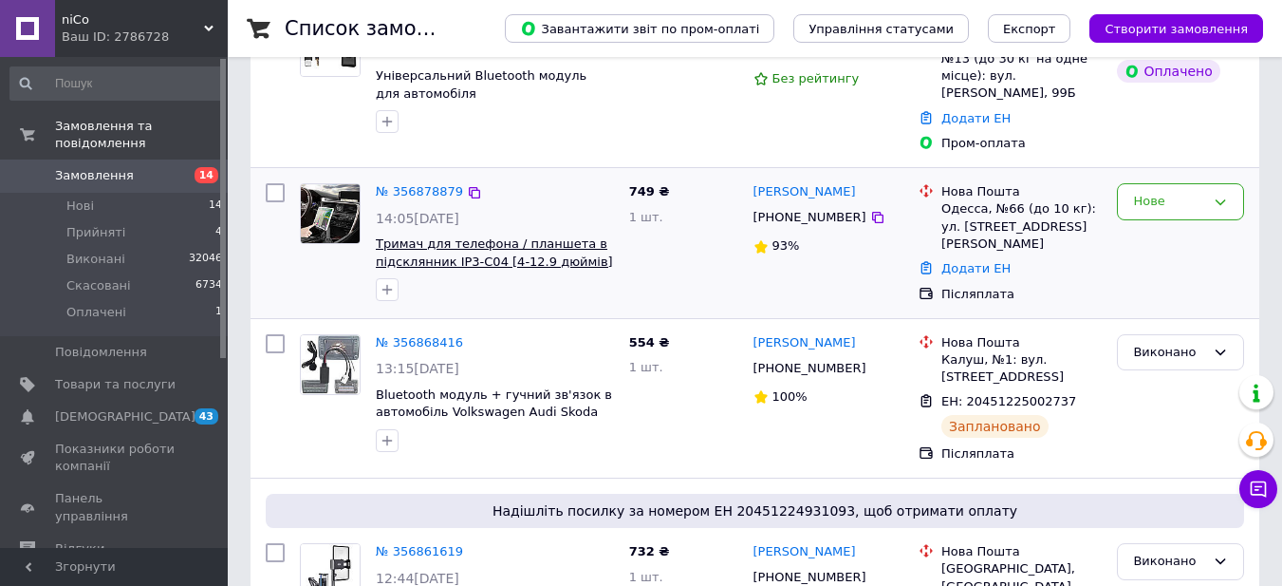
scroll to position [126, 0]
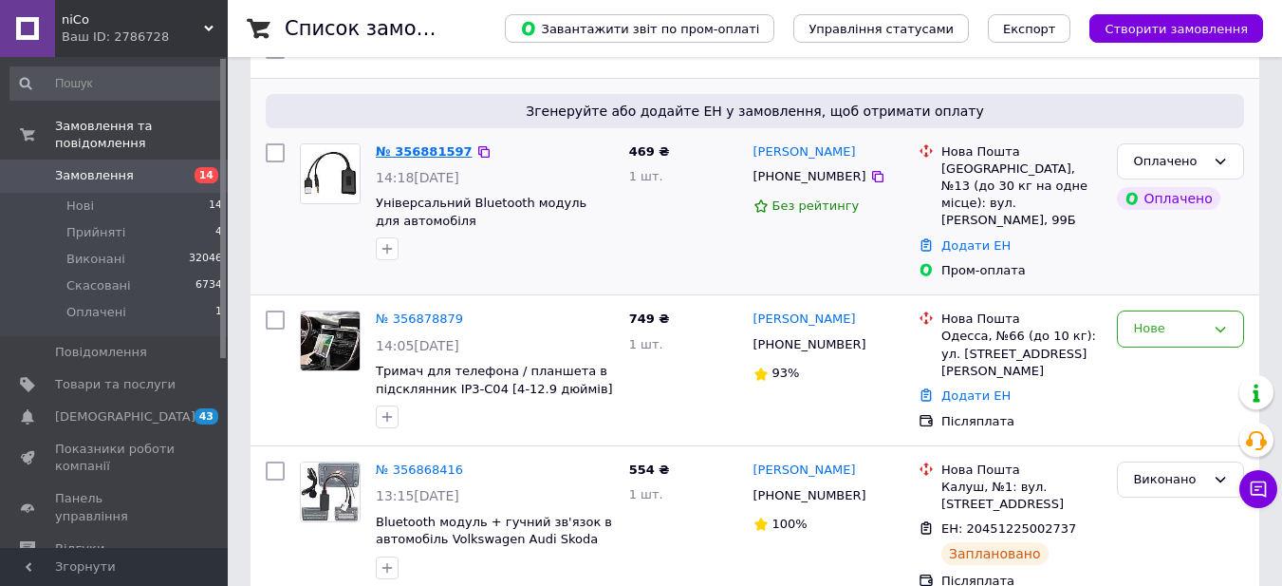
click at [411, 151] on link "№ 356881597" at bounding box center [424, 151] width 97 height 14
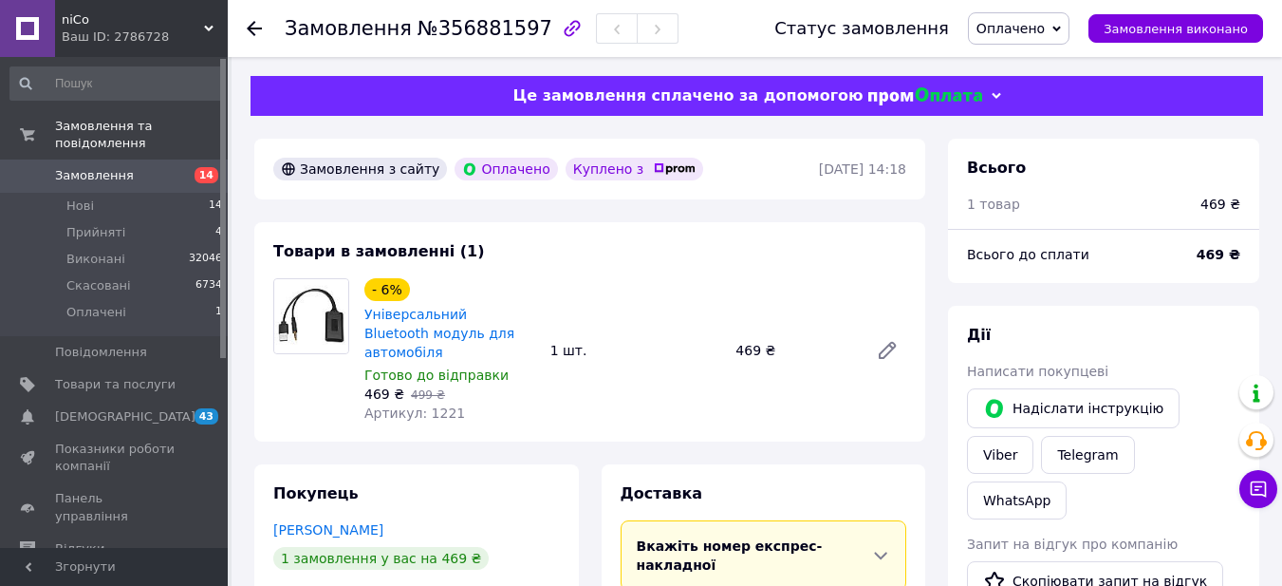
click at [1045, 26] on span "Оплачено" at bounding box center [1011, 28] width 68 height 15
click at [1059, 59] on li "Прийнято" at bounding box center [1019, 66] width 100 height 28
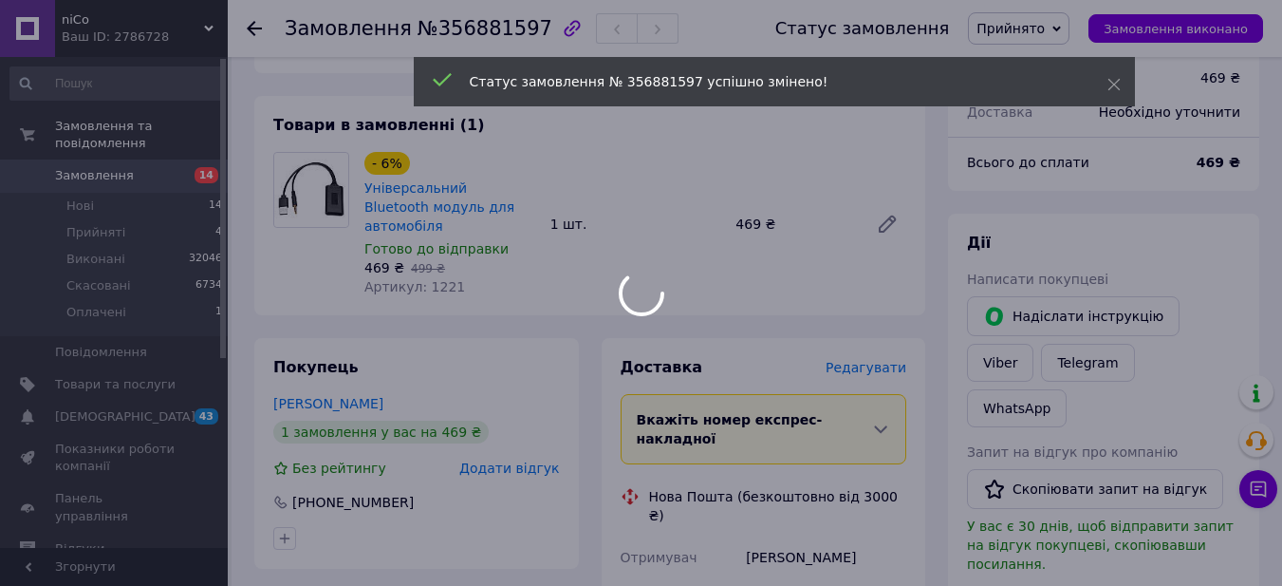
scroll to position [380, 0]
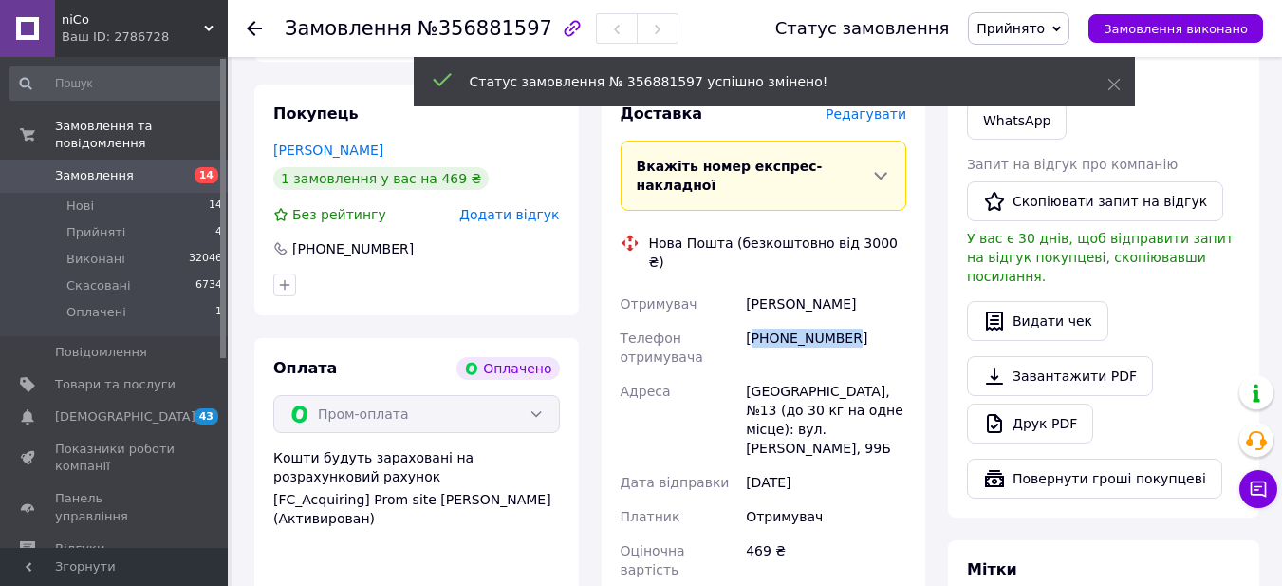
drag, startPoint x: 754, startPoint y: 275, endPoint x: 864, endPoint y: 298, distance: 112.4
click at [875, 321] on div "[PHONE_NUMBER]" at bounding box center [826, 347] width 168 height 53
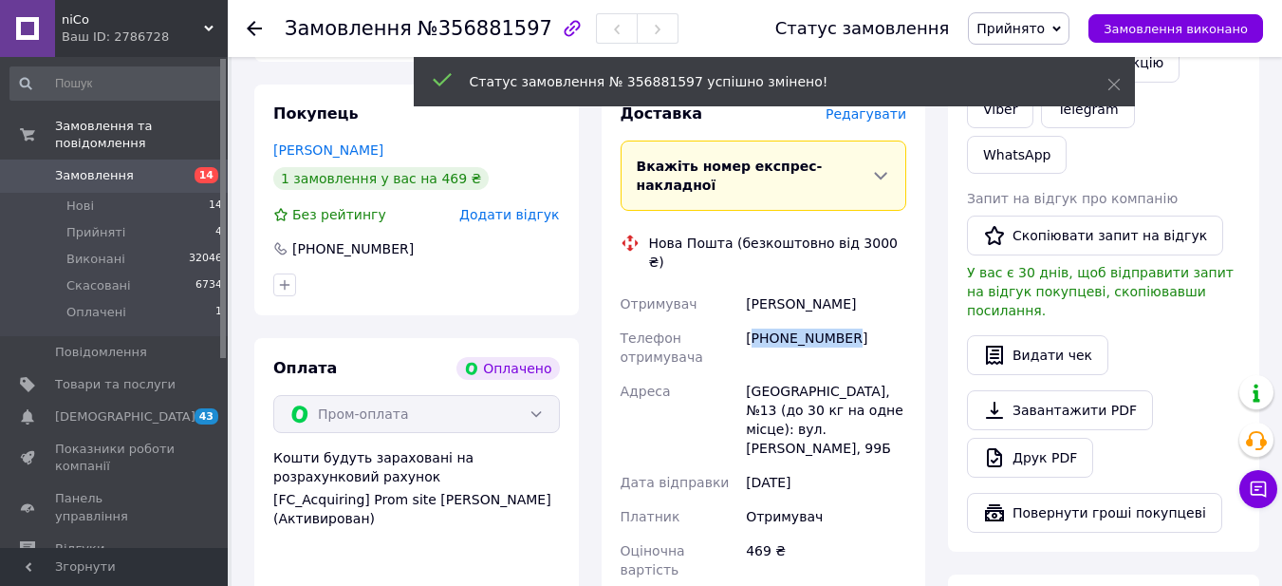
copy div "380631147823"
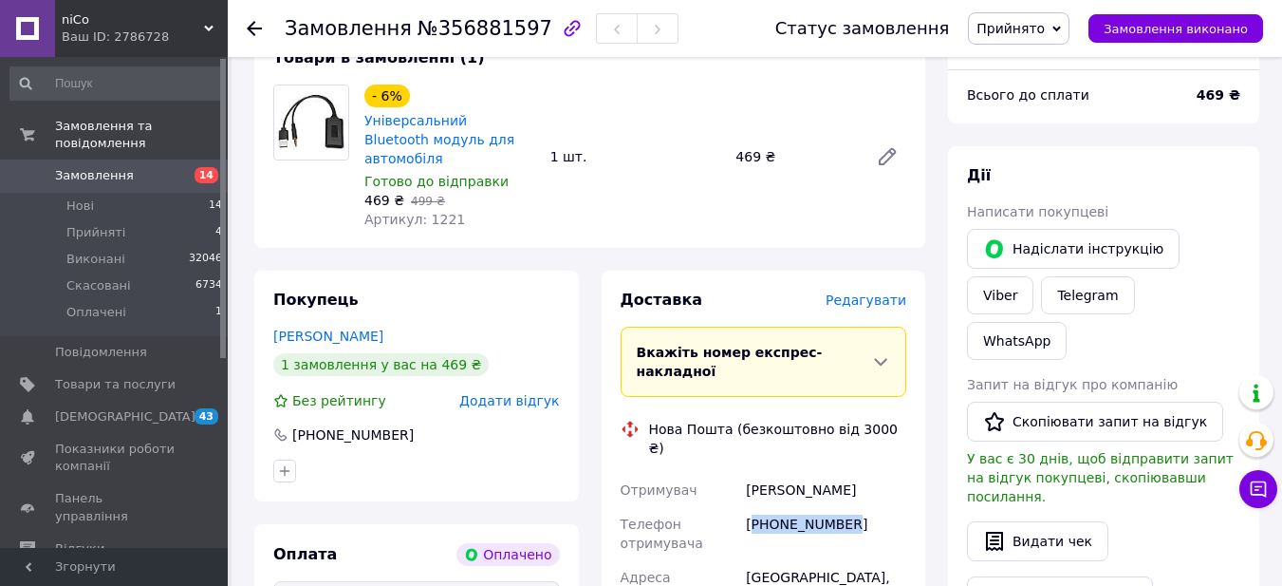
scroll to position [0, 0]
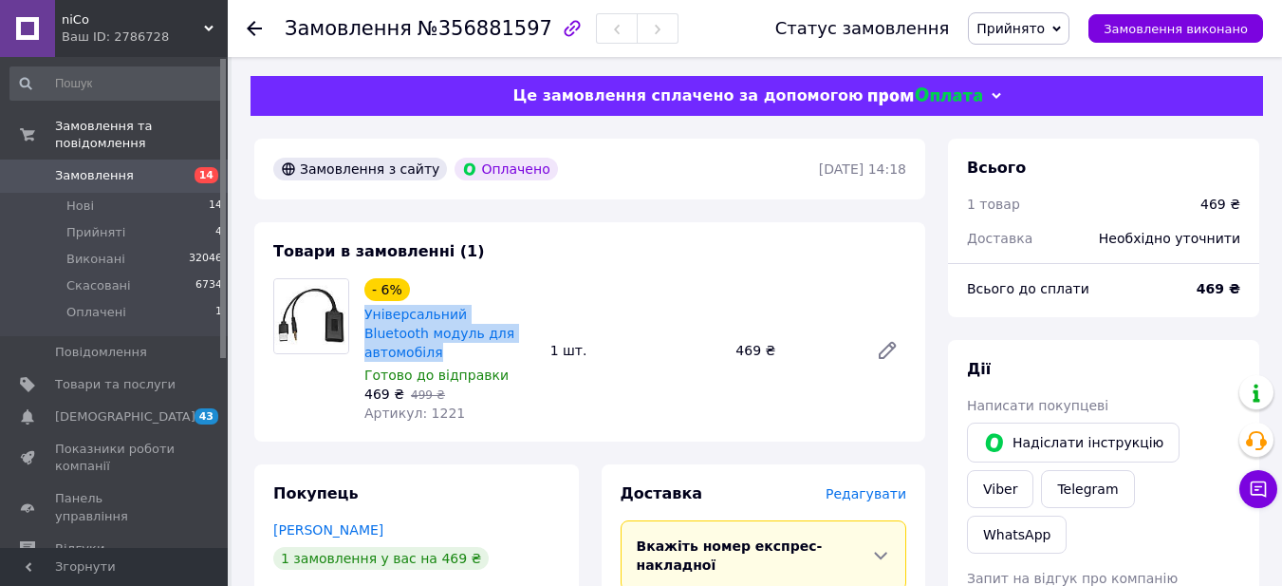
drag, startPoint x: 512, startPoint y: 333, endPoint x: 364, endPoint y: 319, distance: 148.8
click at [364, 319] on div "Універсальний Bluetooth модуль для автомобіля" at bounding box center [450, 333] width 175 height 61
copy link "Універсальний Bluetooth модуль для автомобіля"
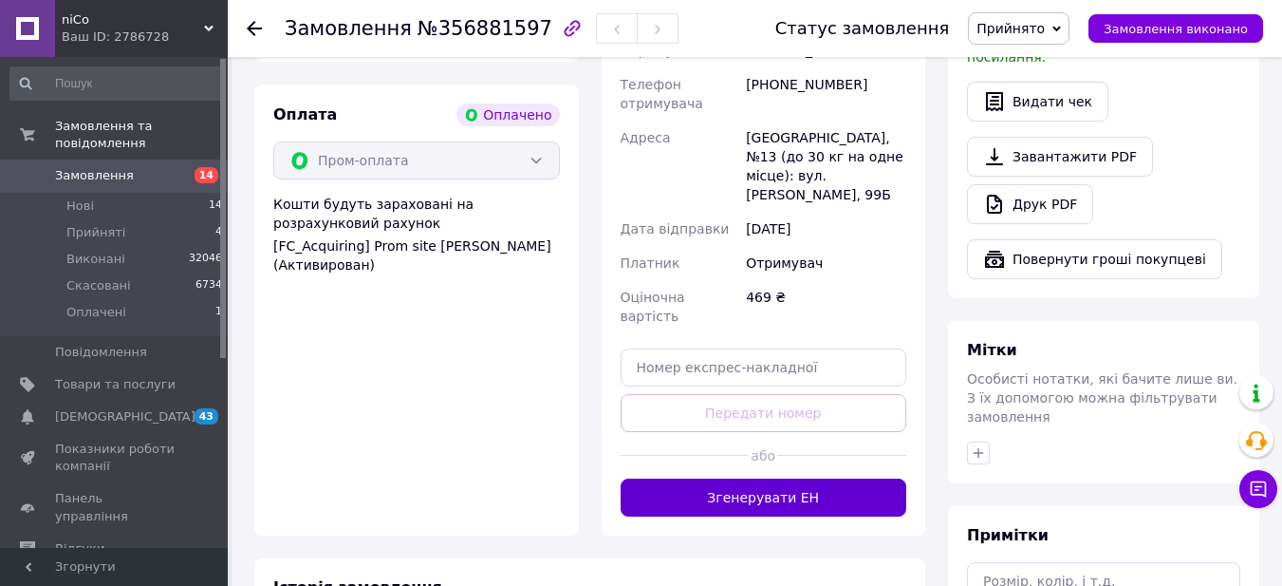
click at [775, 478] on button "Згенерувати ЕН" at bounding box center [764, 497] width 287 height 38
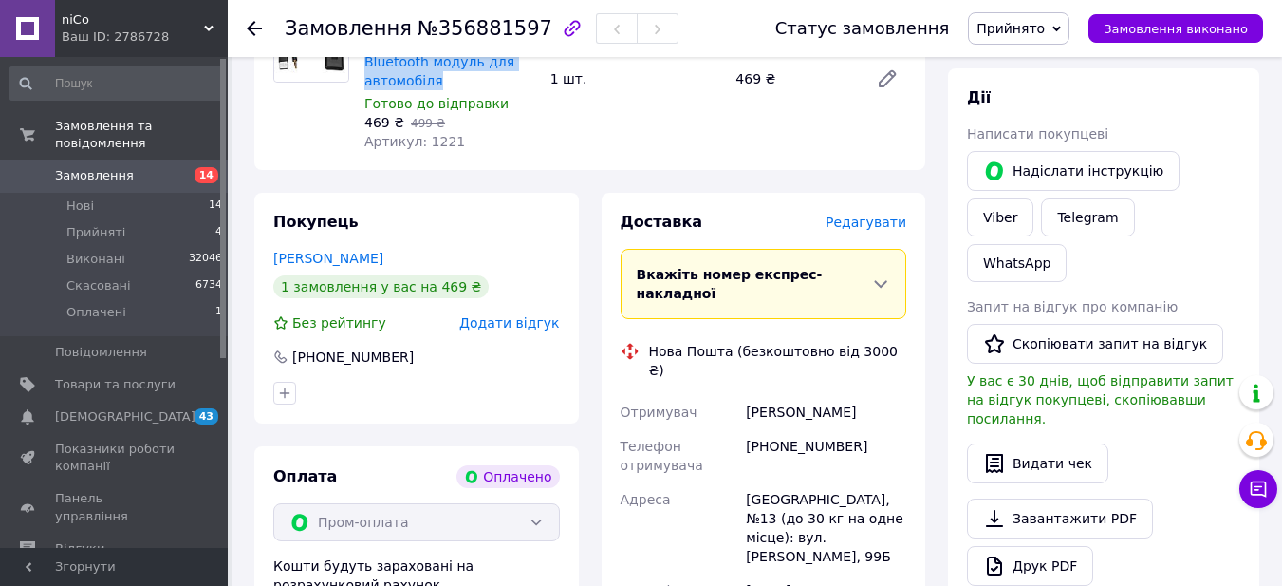
scroll to position [253, 0]
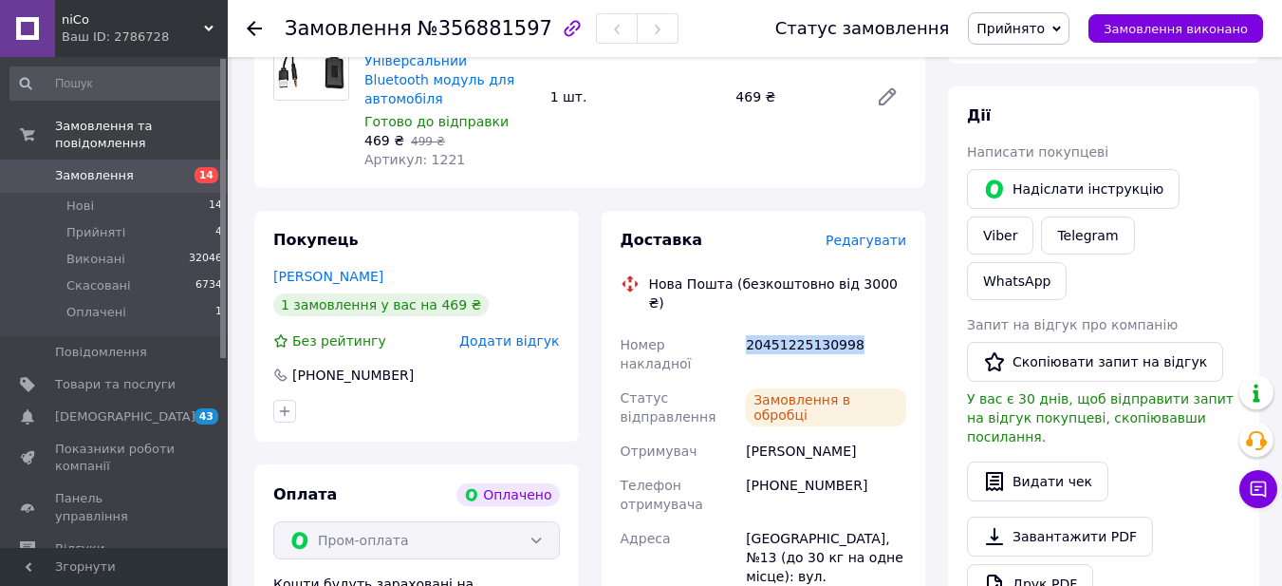
drag, startPoint x: 748, startPoint y: 304, endPoint x: 878, endPoint y: 312, distance: 130.3
click at [878, 327] on div "20451225130998" at bounding box center [826, 353] width 168 height 53
copy div "20451225130998"
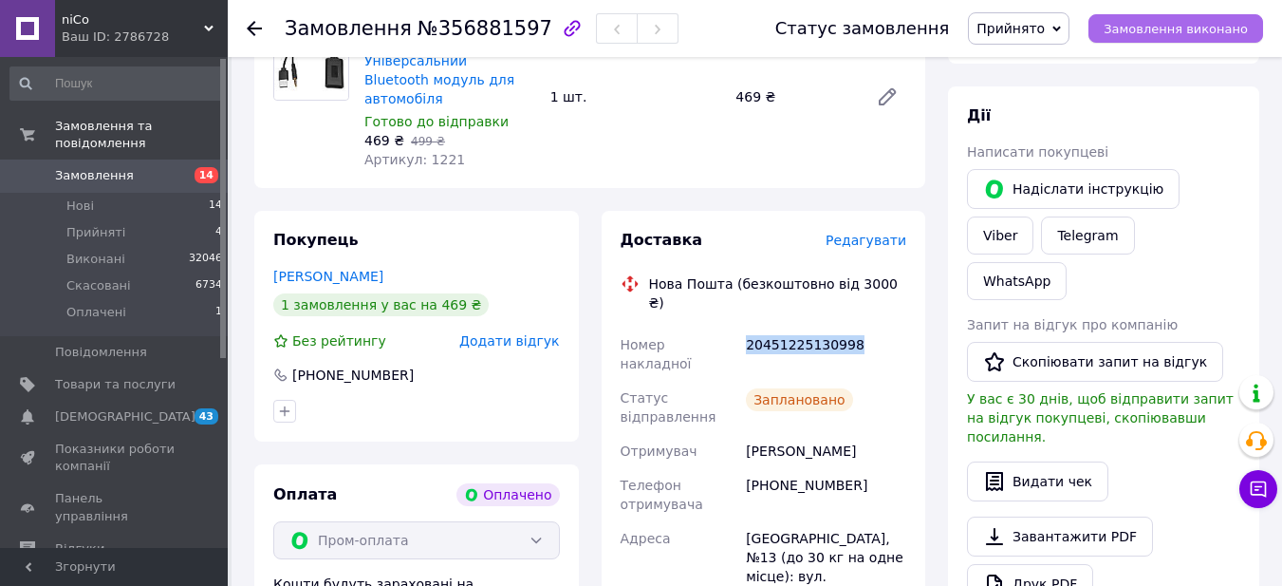
click at [1165, 17] on button "Замовлення виконано" at bounding box center [1176, 28] width 175 height 28
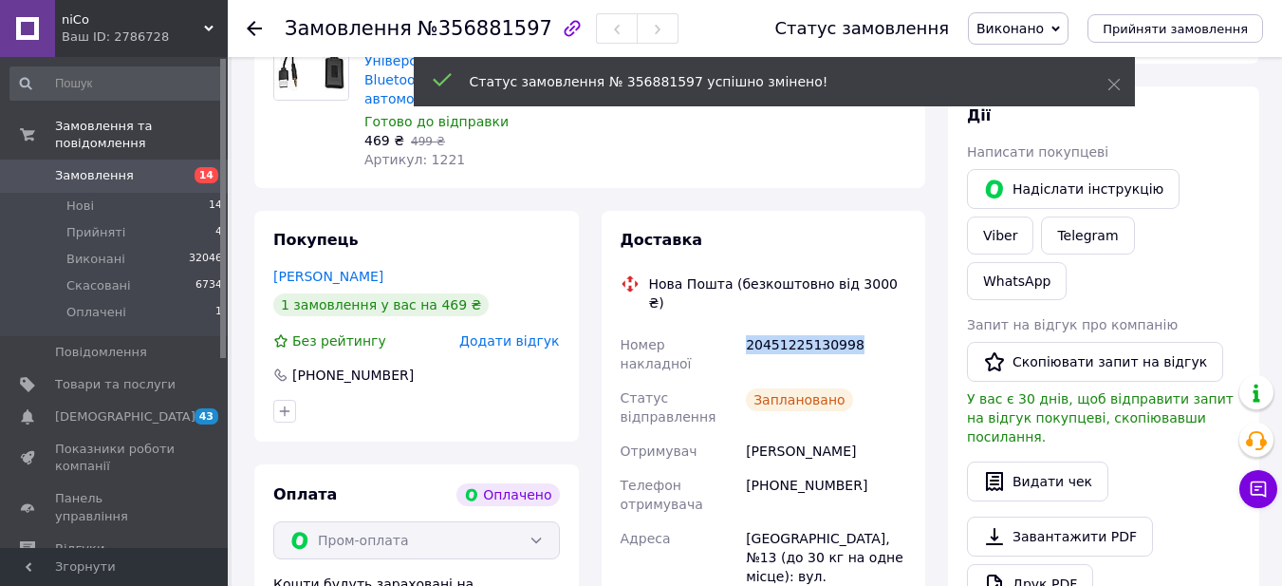
drag, startPoint x: 749, startPoint y: 394, endPoint x: 854, endPoint y: 399, distance: 105.5
click at [854, 434] on div "[PERSON_NAME]" at bounding box center [826, 451] width 168 height 34
copy div "[PERSON_NAME]"
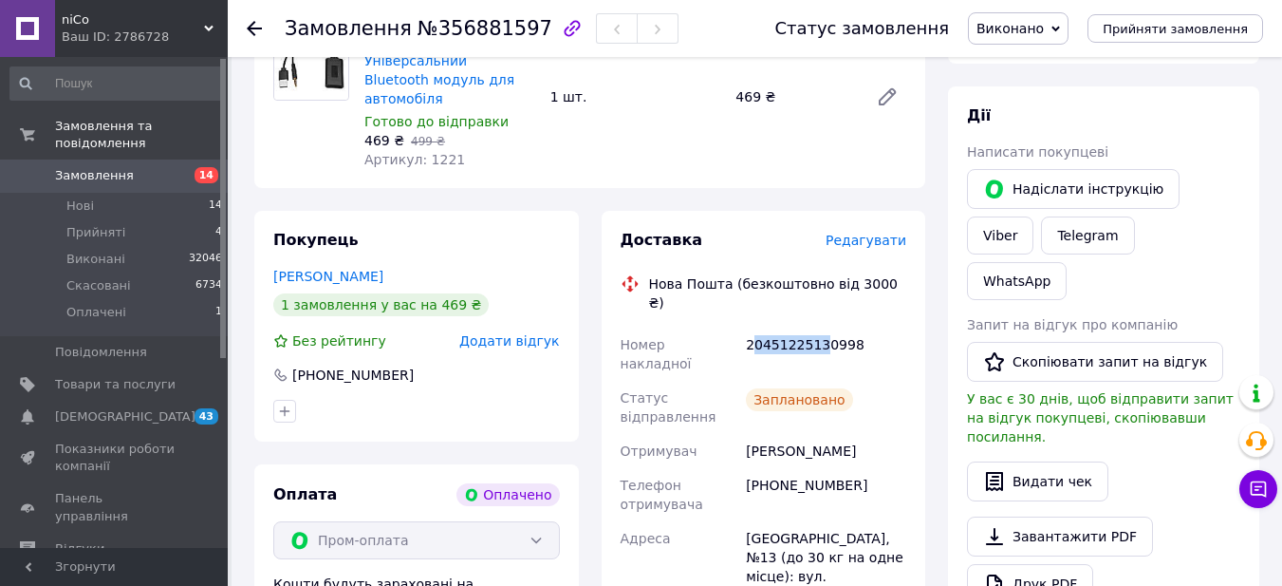
drag, startPoint x: 751, startPoint y: 302, endPoint x: 822, endPoint y: 306, distance: 71.3
click at [821, 327] on div "20451225130998" at bounding box center [826, 353] width 168 height 53
click at [832, 327] on div "20451225130998" at bounding box center [826, 353] width 168 height 53
drag, startPoint x: 745, startPoint y: 303, endPoint x: 861, endPoint y: 311, distance: 116.1
click at [860, 327] on div "20451225130998" at bounding box center [826, 353] width 168 height 53
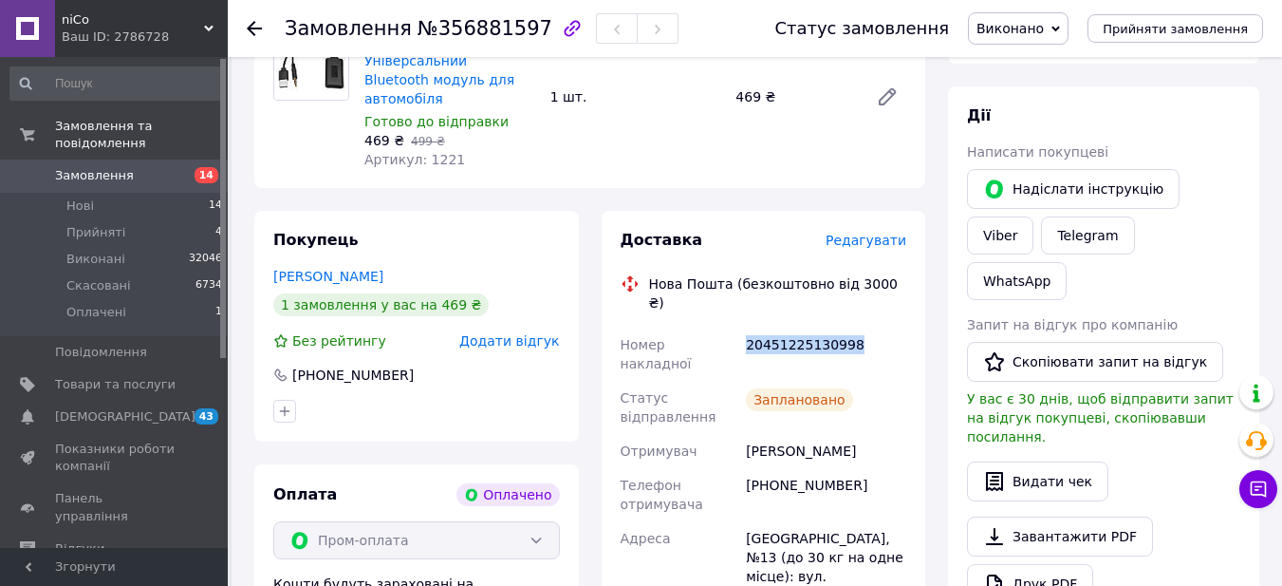
copy div "20451225130998"
drag, startPoint x: 742, startPoint y: 477, endPoint x: 817, endPoint y: 485, distance: 75.4
click at [817, 521] on div "[GEOGRAPHIC_DATA], №13 (до 30 кг на одне місце): вул. [PERSON_NAME], 99Б" at bounding box center [826, 566] width 168 height 91
copy div "[GEOGRAPHIC_DATA], №13"
drag, startPoint x: 754, startPoint y: 428, endPoint x: 851, endPoint y: 431, distance: 96.9
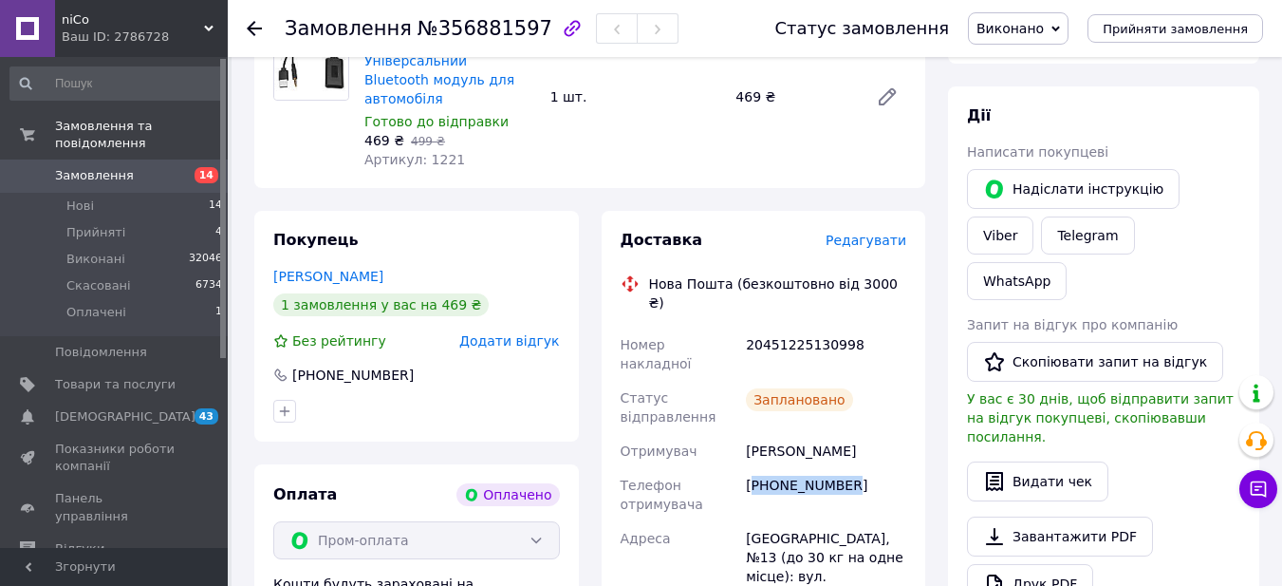
click at [851, 468] on div "[PHONE_NUMBER]" at bounding box center [826, 494] width 168 height 53
copy div "380631147823"
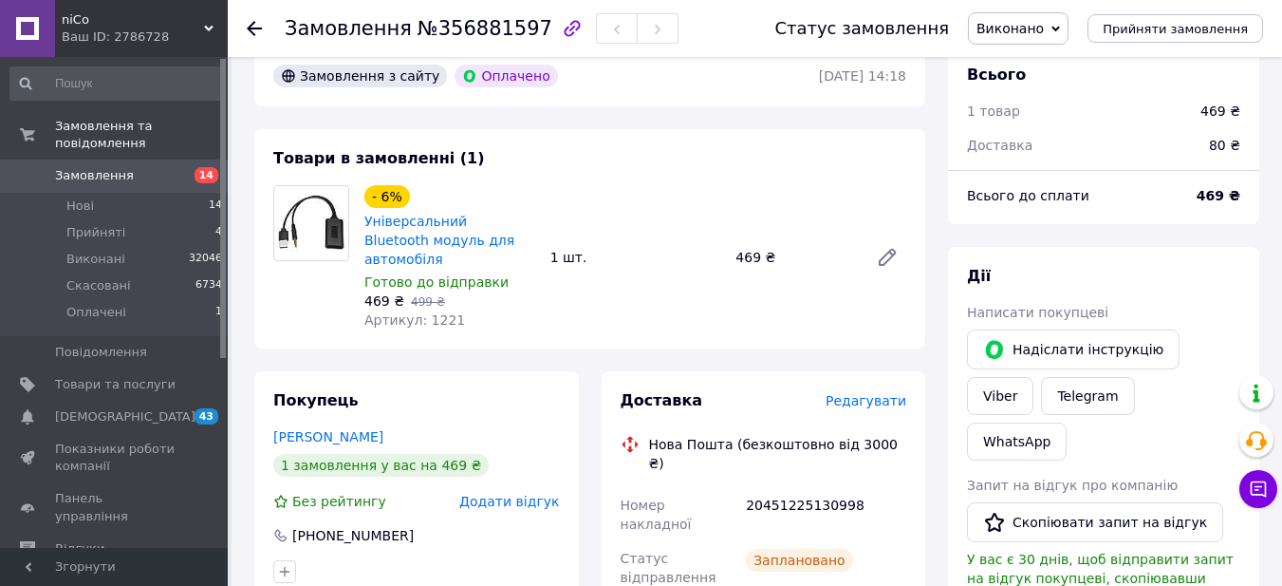
scroll to position [0, 0]
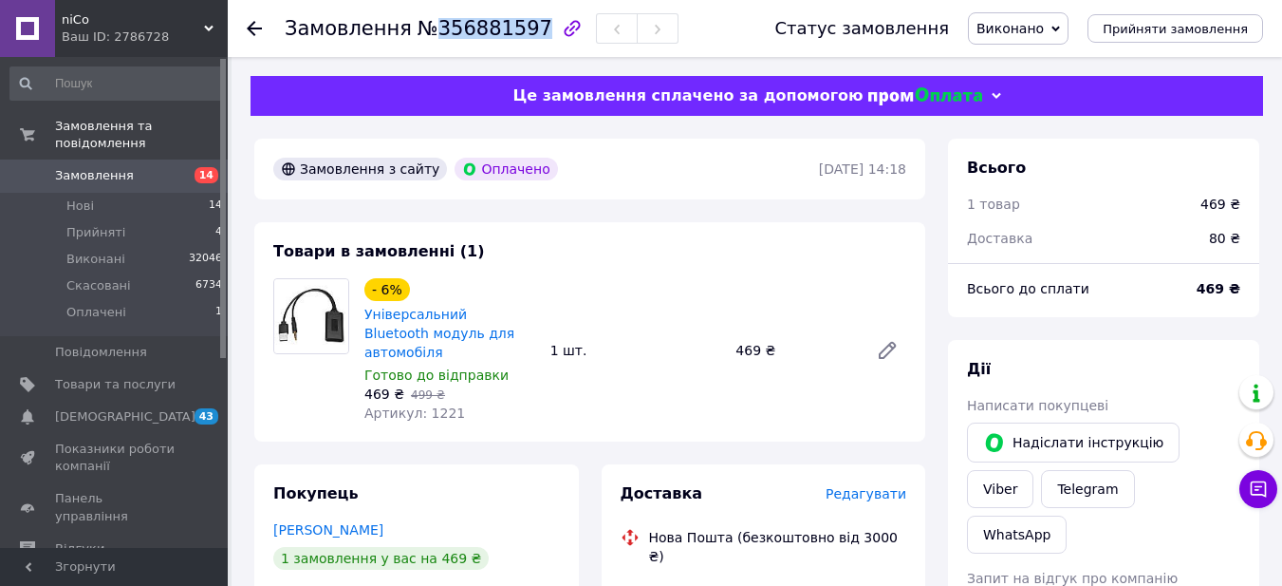
drag, startPoint x: 427, startPoint y: 29, endPoint x: 520, endPoint y: 31, distance: 93.0
click at [520, 31] on span "№356881597" at bounding box center [485, 28] width 135 height 23
copy span "356881597"
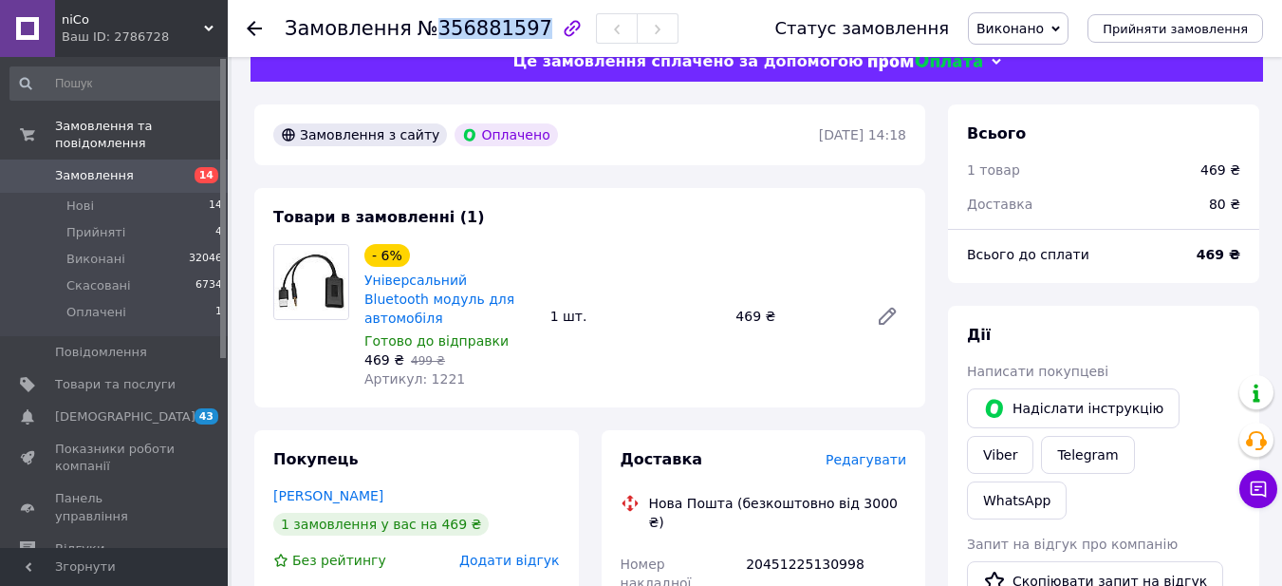
scroll to position [126, 0]
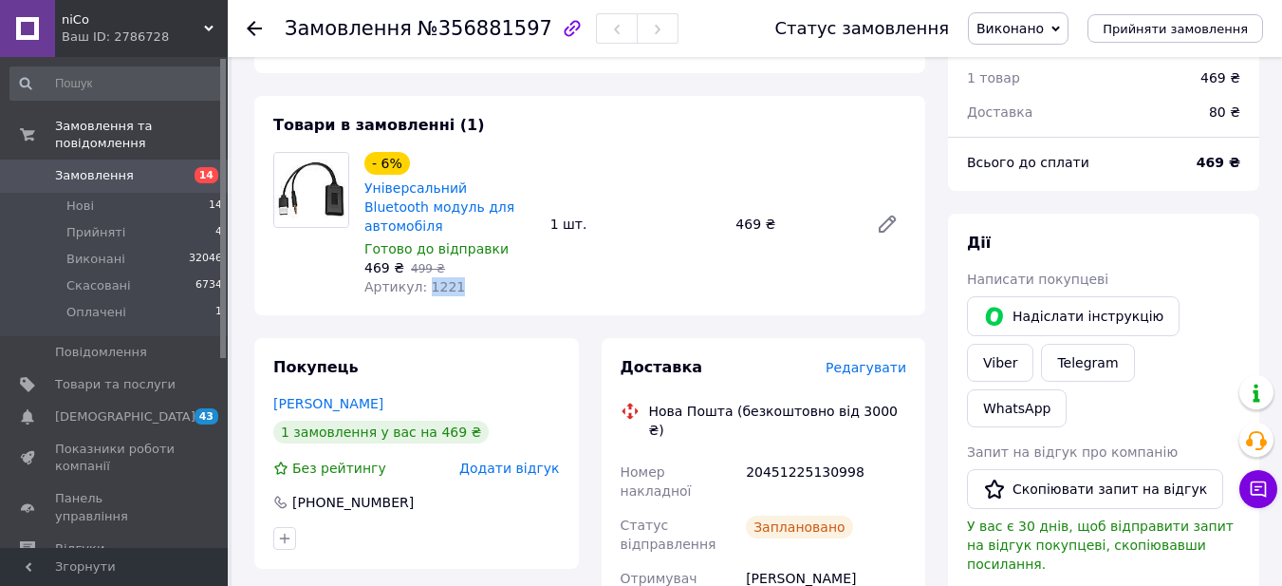
drag, startPoint x: 454, startPoint y: 267, endPoint x: 422, endPoint y: 269, distance: 31.4
click at [422, 277] on div "Артикул: 1221" at bounding box center [450, 286] width 171 height 19
copy span "1221"
drag, startPoint x: 383, startPoint y: 251, endPoint x: 358, endPoint y: 251, distance: 24.7
click at [358, 251] on div "- 6% Універсальний Bluetooth модуль для автомобіля Готово до відправки 469 ₴   …" at bounding box center [450, 224] width 186 height 152
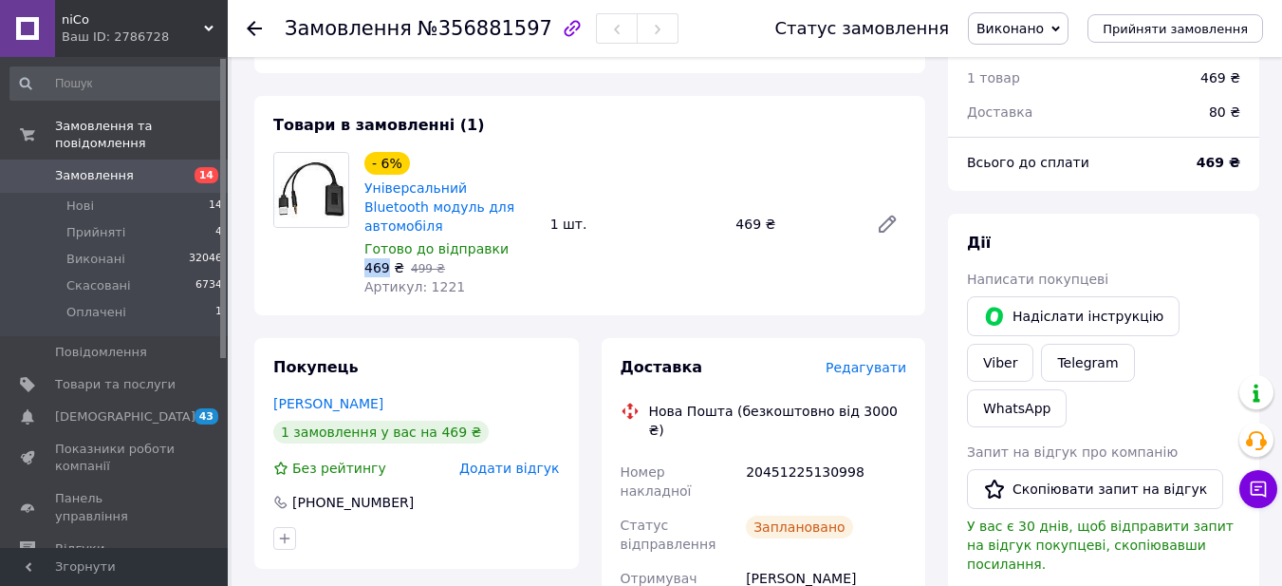
copy span "469"
click at [99, 159] on link "Замовлення 14" at bounding box center [117, 175] width 234 height 32
